Goal: Task Accomplishment & Management: Manage account settings

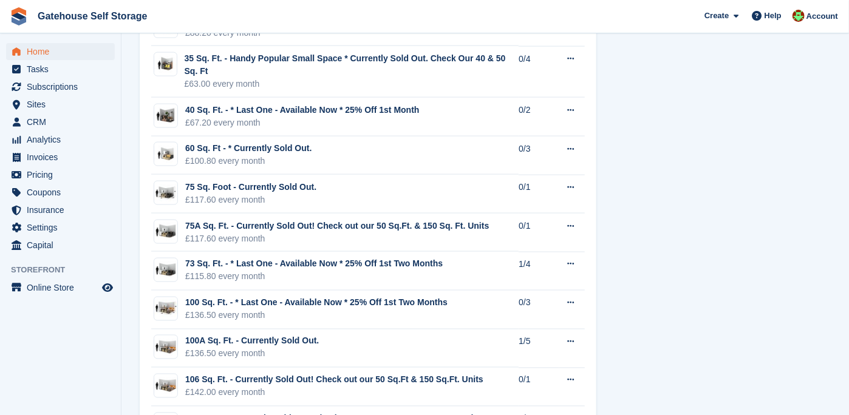
scroll to position [790, 0]
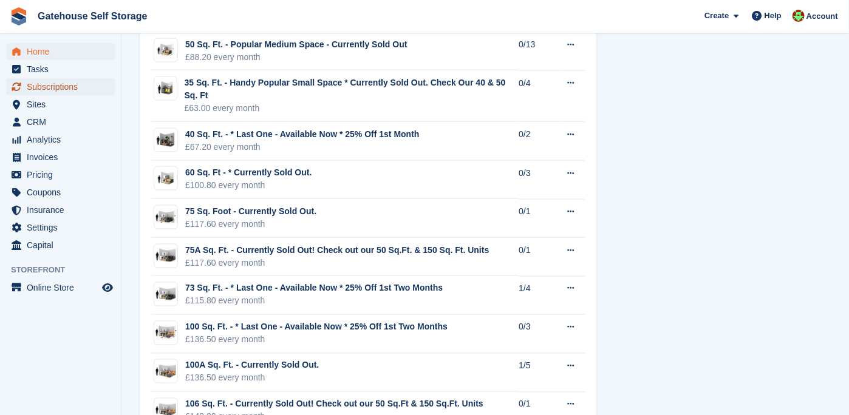
click at [47, 89] on span "Subscriptions" at bounding box center [63, 86] width 73 height 17
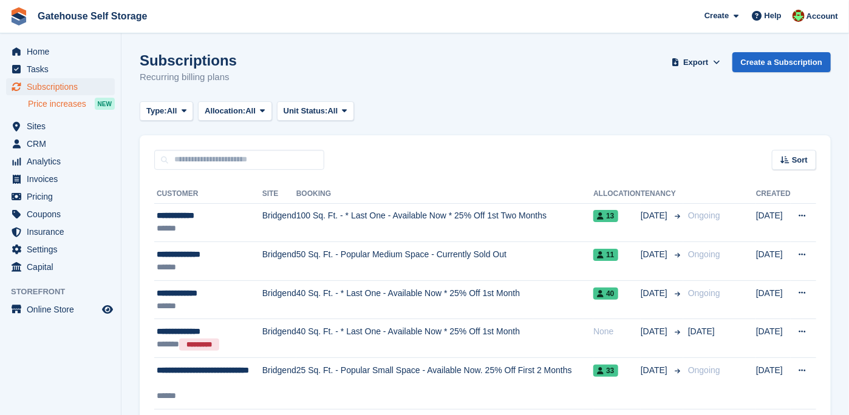
click at [104, 101] on div "NEW" at bounding box center [105, 104] width 20 height 12
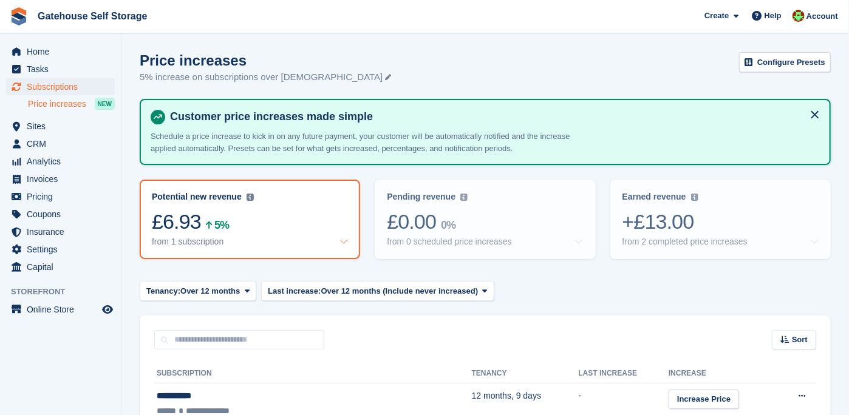
click at [104, 104] on div "NEW" at bounding box center [105, 104] width 20 height 12
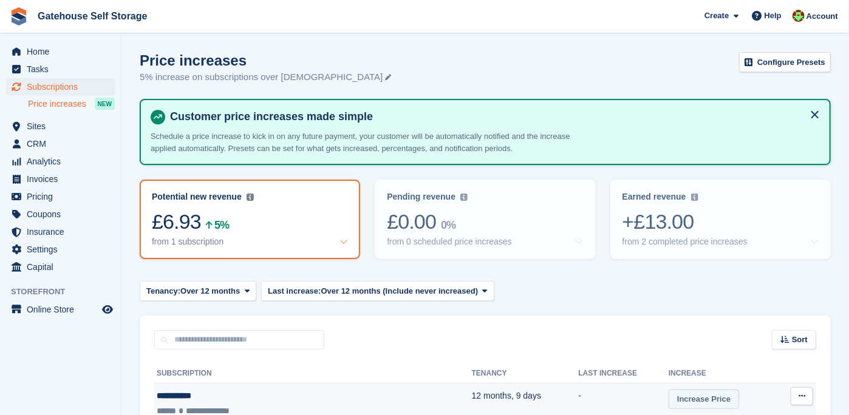
click at [668, 399] on link "Increase Price" at bounding box center [703, 400] width 70 height 20
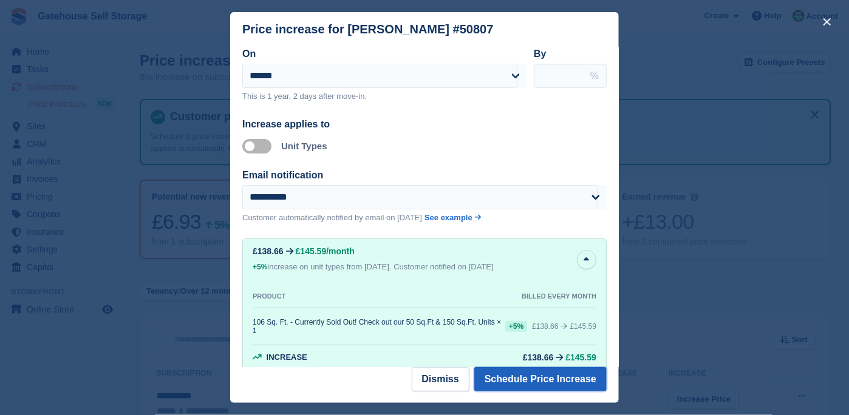
click at [541, 378] on button "Schedule Price Increase" at bounding box center [540, 379] width 132 height 24
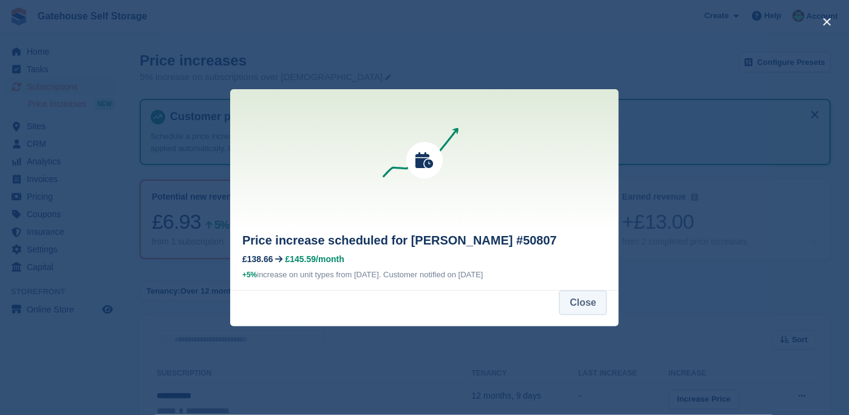
click at [585, 304] on button "Close" at bounding box center [582, 303] width 47 height 24
